Goal: Check status: Check status

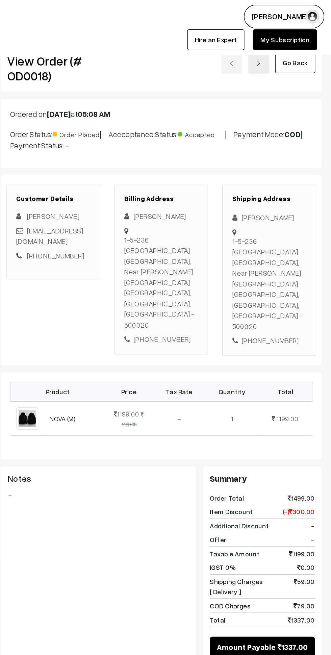
click at [301, 42] on link "Go Back" at bounding box center [305, 45] width 29 height 15
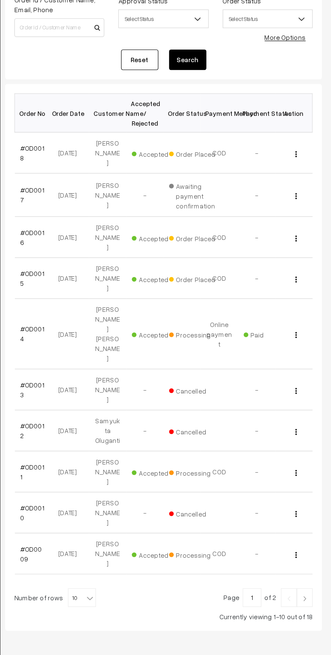
click at [306, 213] on img "button" at bounding box center [305, 214] width 1 height 4
click at [297, 223] on link "View" at bounding box center [275, 224] width 57 height 15
